Goal: Information Seeking & Learning: Check status

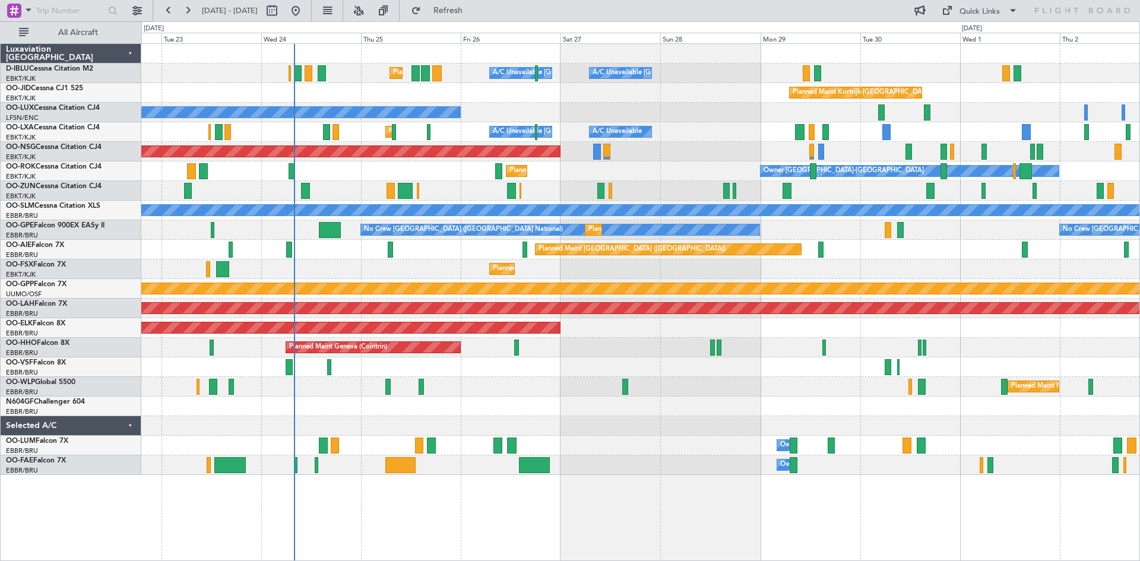
click at [353, 352] on div "Planned Maint Nice ([GEOGRAPHIC_DATA]) A/C Unavailable [GEOGRAPHIC_DATA] ([GEOG…" at bounding box center [640, 259] width 998 height 431
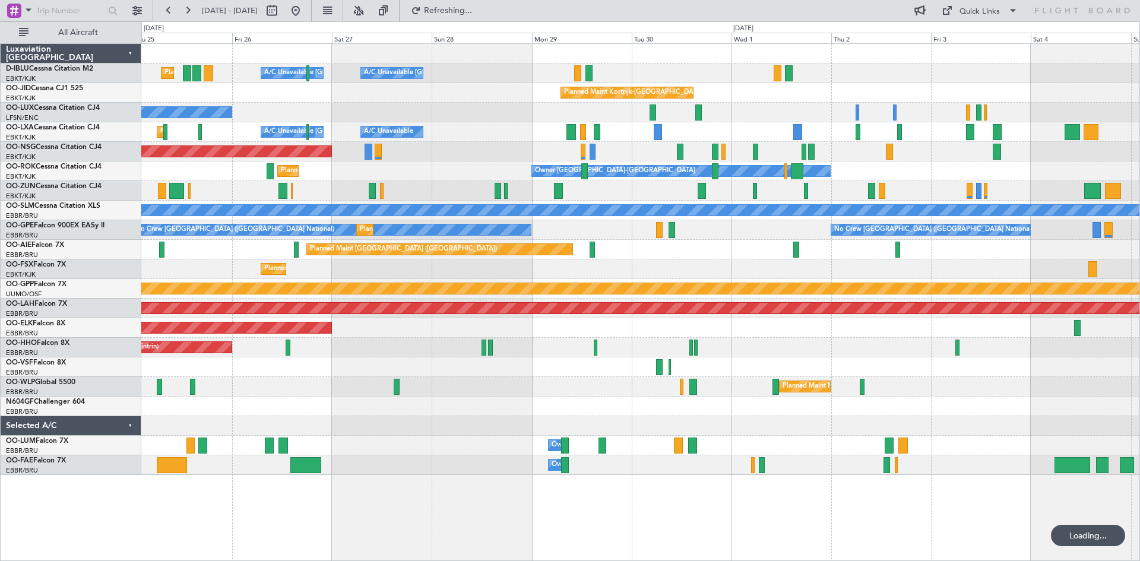
click at [502, 357] on div "Planned Maint Nice ([GEOGRAPHIC_DATA]) A/C Unavailable [GEOGRAPHIC_DATA] ([GEOG…" at bounding box center [640, 259] width 998 height 431
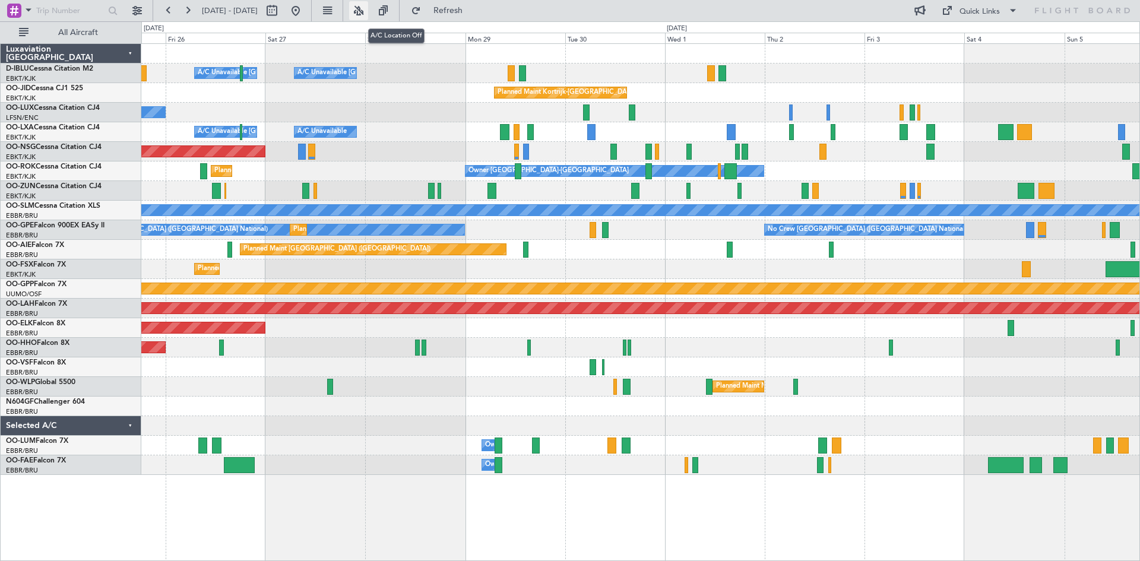
click at [368, 11] on button at bounding box center [358, 10] width 19 height 19
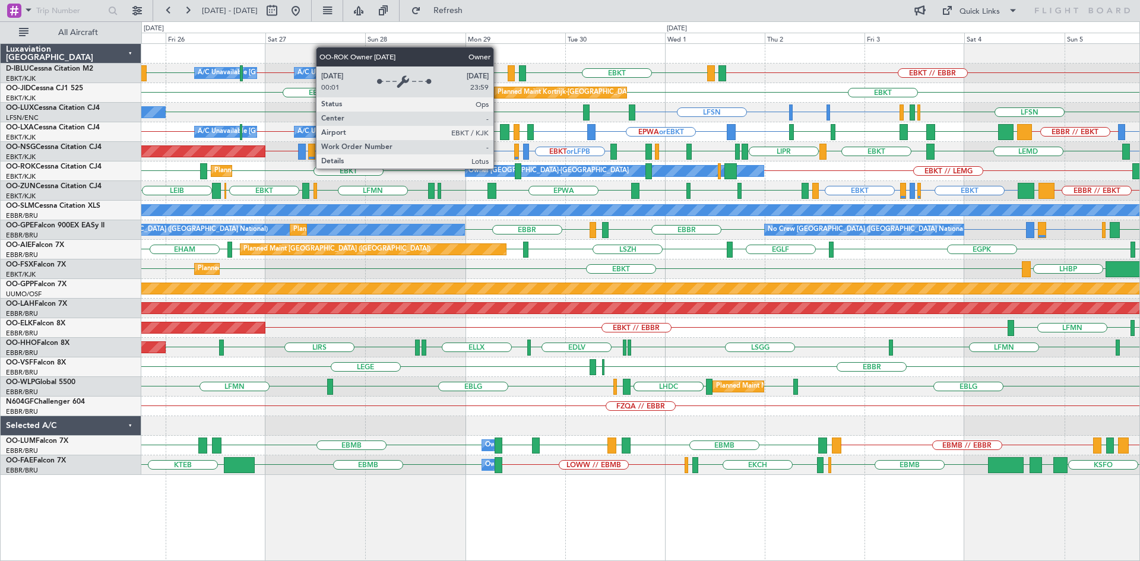
click at [499, 168] on div "Owner [GEOGRAPHIC_DATA]-[GEOGRAPHIC_DATA]" at bounding box center [549, 171] width 160 height 18
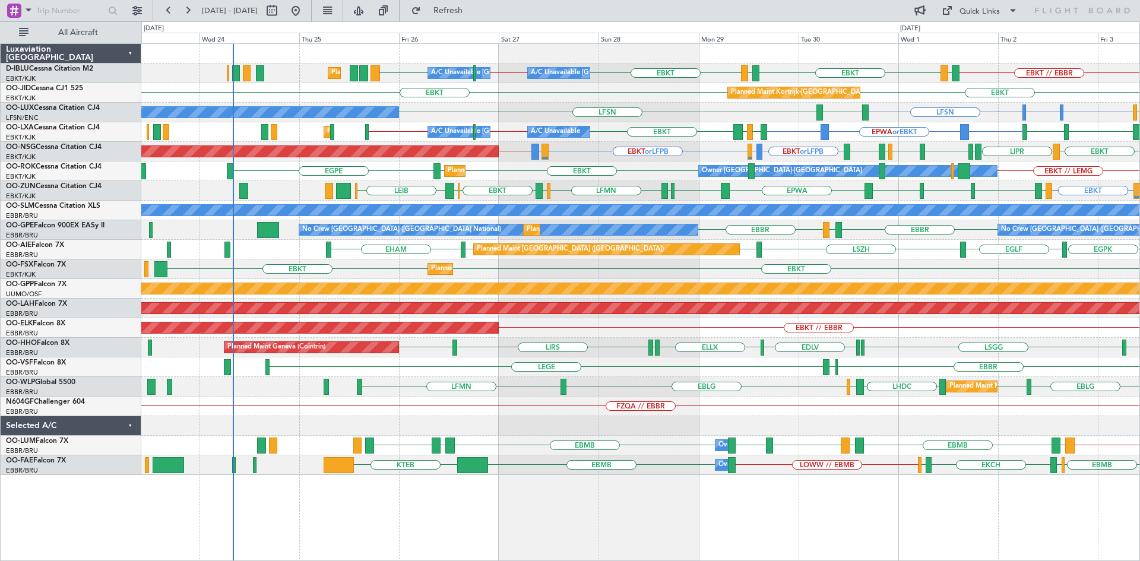
click at [488, 172] on div "Planned Maint Kortrijk-[GEOGRAPHIC_DATA] Owner [GEOGRAPHIC_DATA]-[GEOGRAPHIC_DA…" at bounding box center [640, 172] width 998 height 20
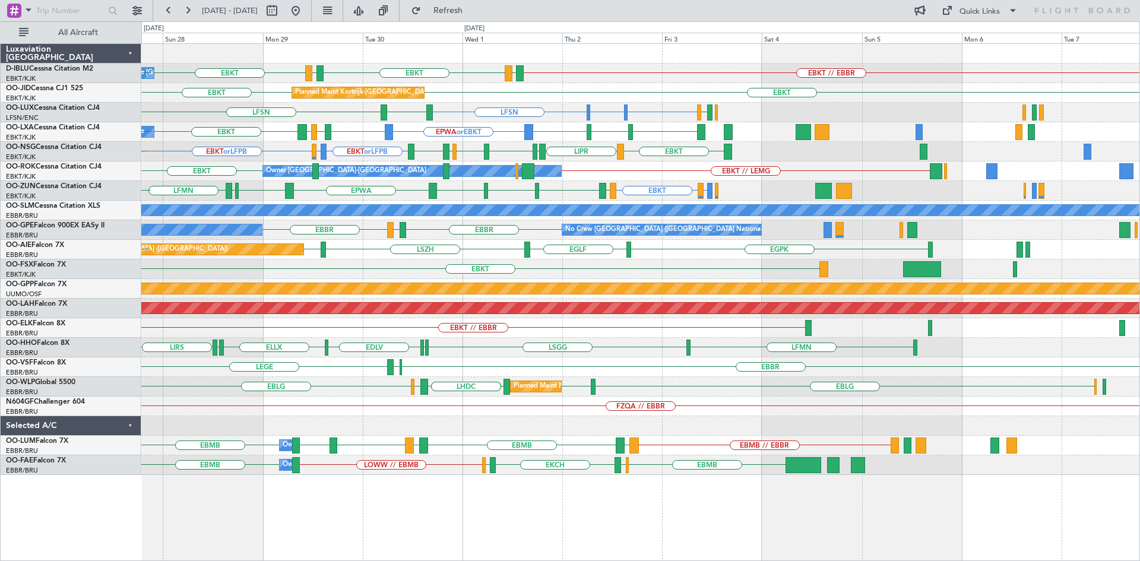
click at [611, 181] on div "Owner [GEOGRAPHIC_DATA]-[GEOGRAPHIC_DATA] EBKT EBKT // LEMG EBKT Planned Maint …" at bounding box center [640, 172] width 998 height 20
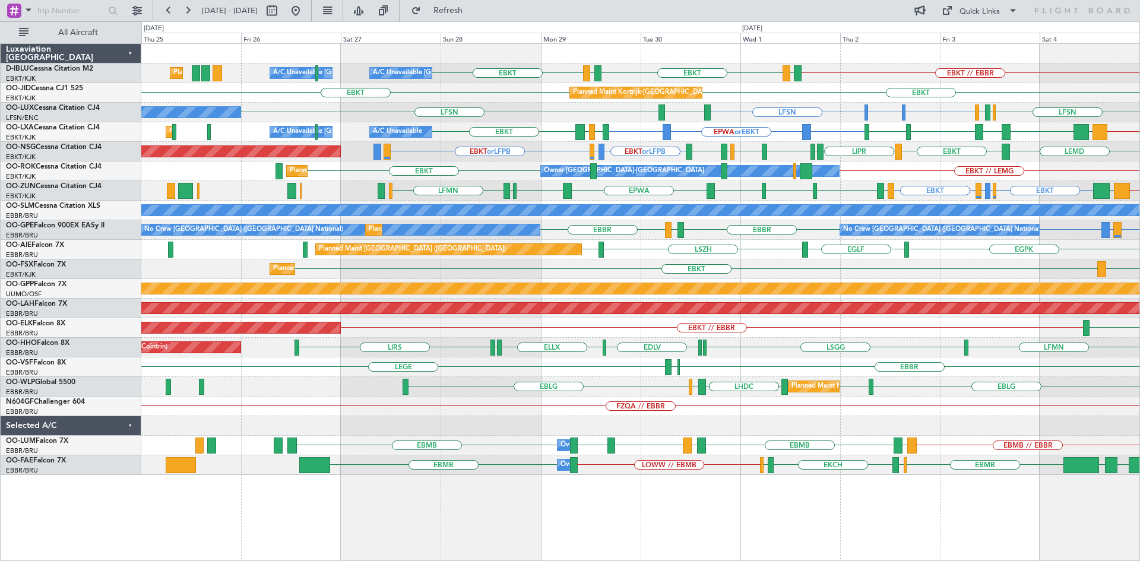
click at [862, 173] on div "EBKT EBKT // LEMG Owner [GEOGRAPHIC_DATA]-[GEOGRAPHIC_DATA] Planned Maint [GEOG…" at bounding box center [640, 172] width 998 height 20
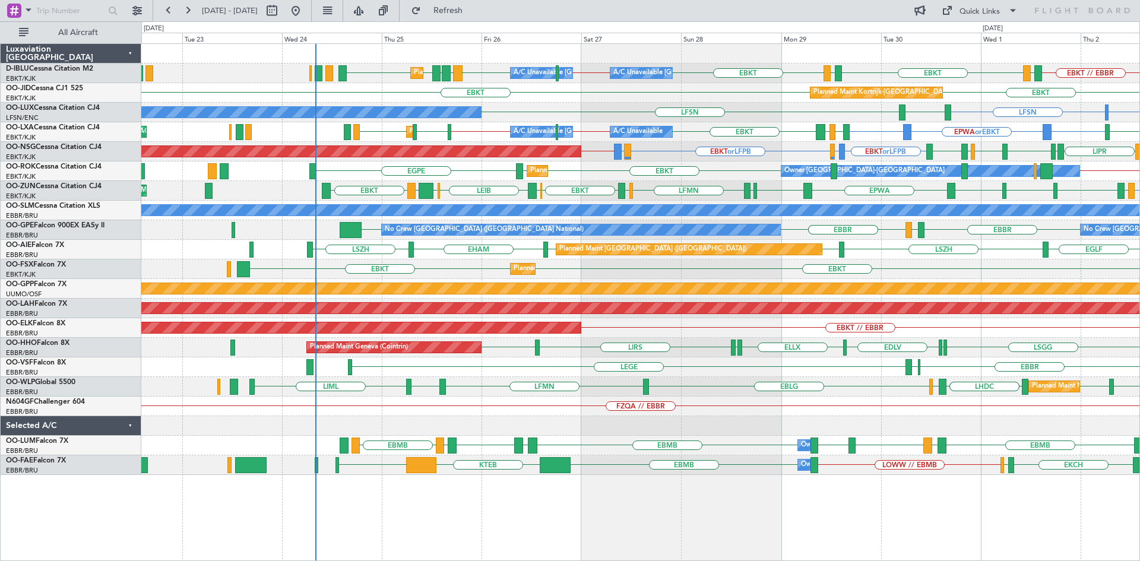
click at [511, 347] on div "LSGG [GEOGRAPHIC_DATA] ELLX EDLV ELLX [GEOGRAPHIC_DATA] LIRS Planned Maint Gene…" at bounding box center [640, 348] width 998 height 20
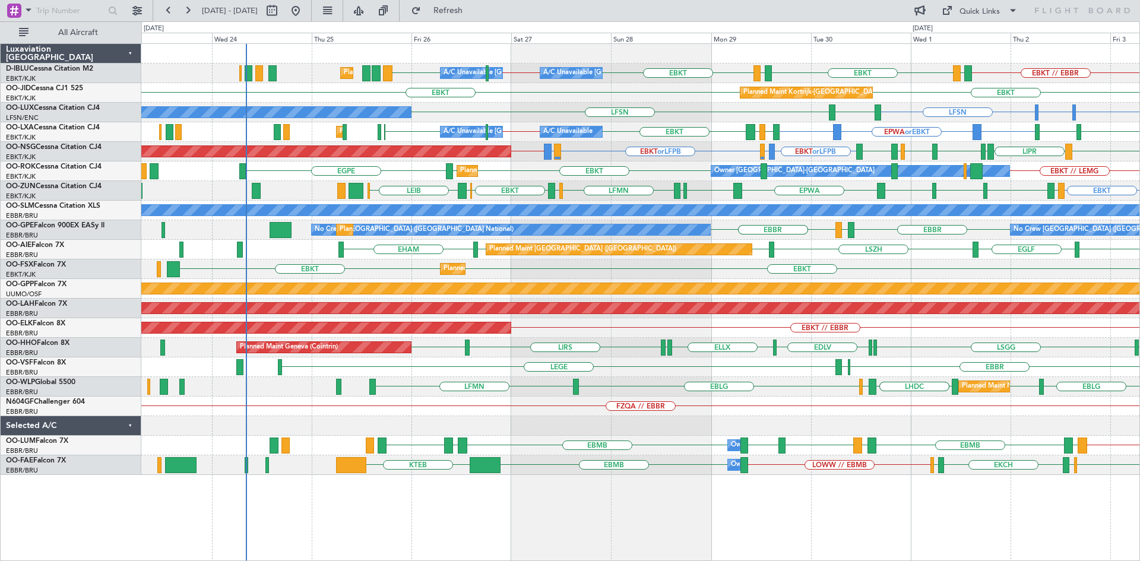
click at [530, 188] on div "A/C Unavailable [GEOGRAPHIC_DATA] ([GEOGRAPHIC_DATA] National) A/C Unavailable …" at bounding box center [640, 259] width 998 height 431
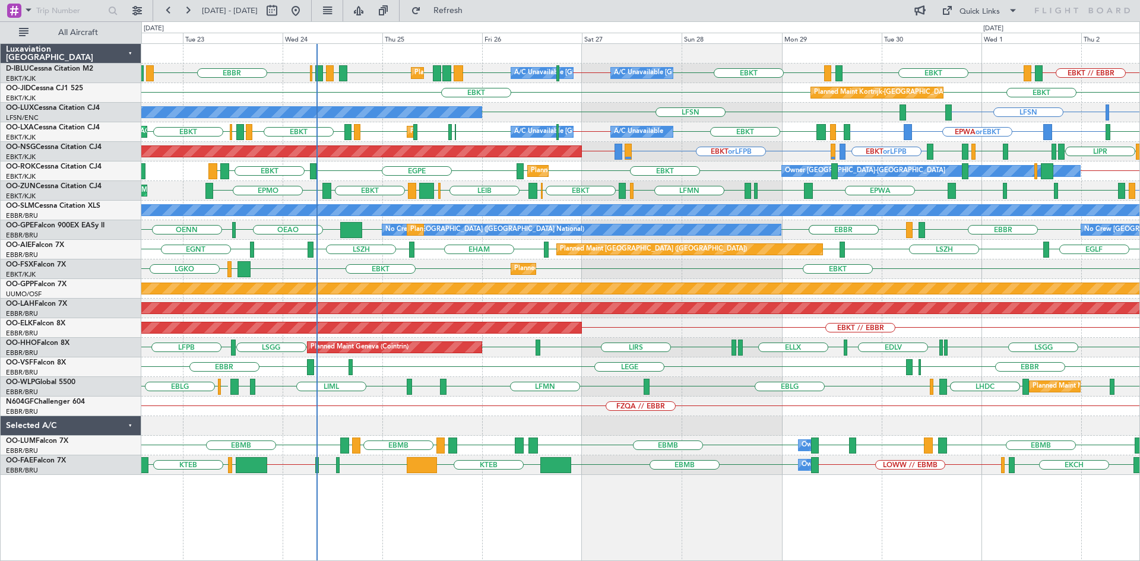
click at [331, 235] on div "No Crew [GEOGRAPHIC_DATA] ([GEOGRAPHIC_DATA] National) No Crew [GEOGRAPHIC_DATA…" at bounding box center [640, 230] width 998 height 20
